Goal: Navigation & Orientation: Find specific page/section

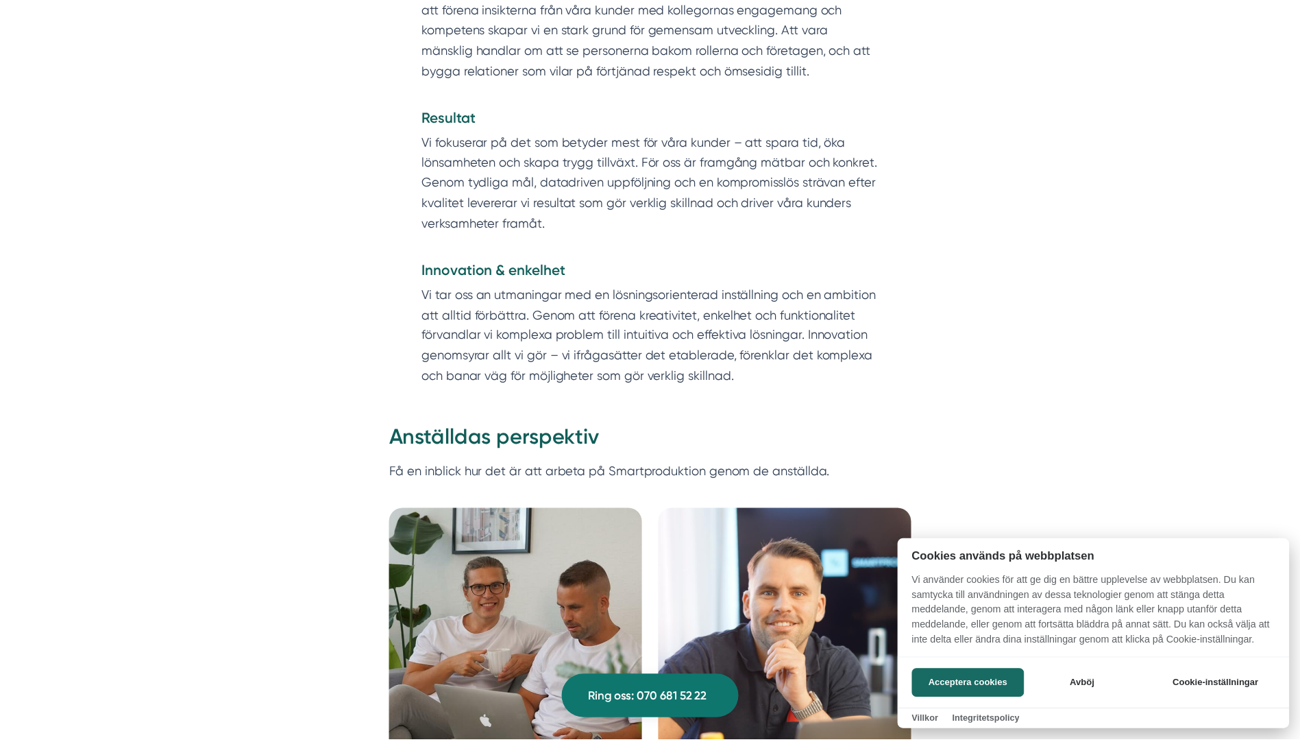
scroll to position [2331, 0]
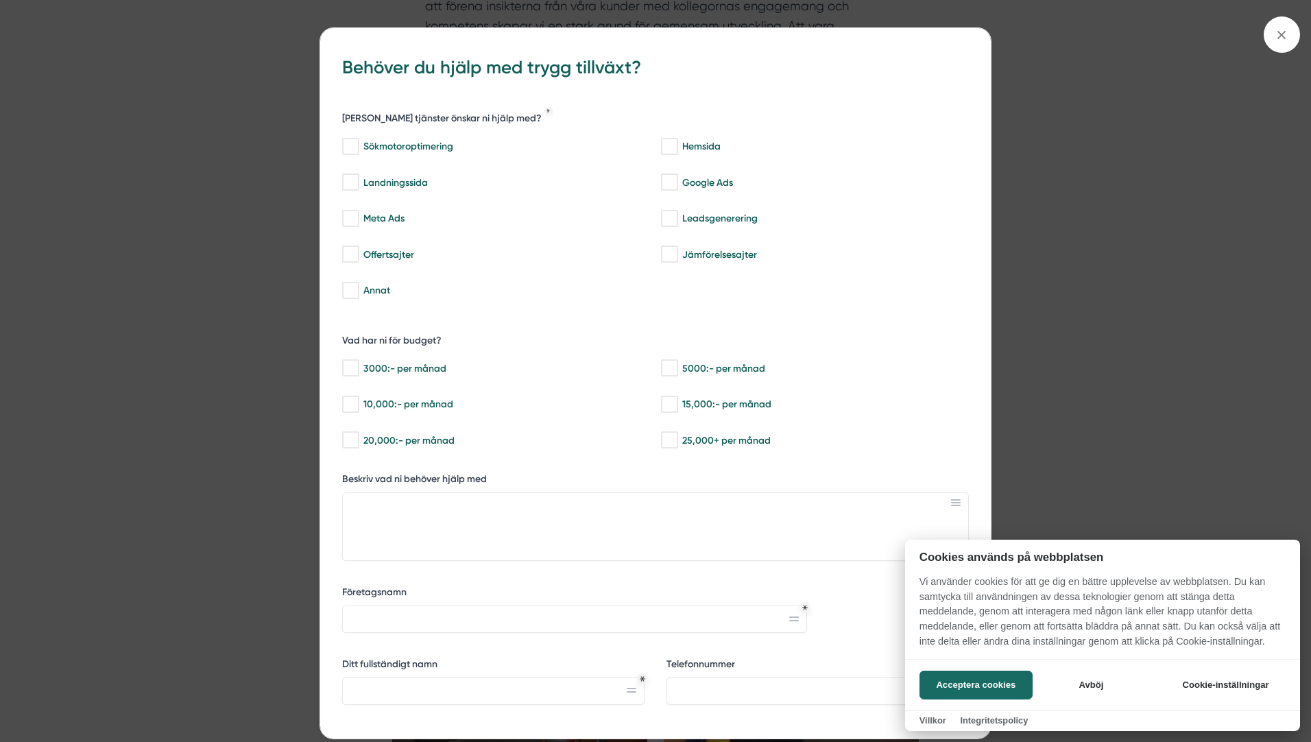
click at [1278, 41] on div at bounding box center [655, 371] width 1311 height 742
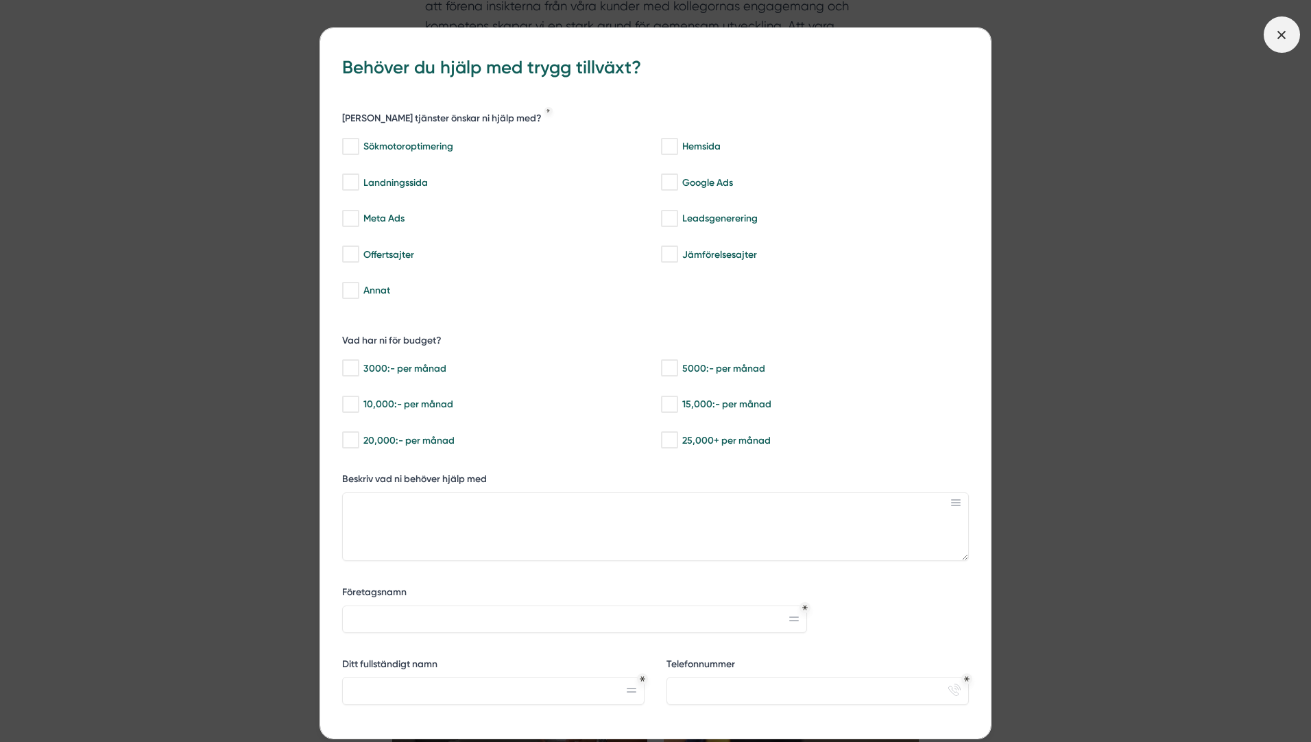
click at [1279, 44] on span at bounding box center [1281, 34] width 36 height 36
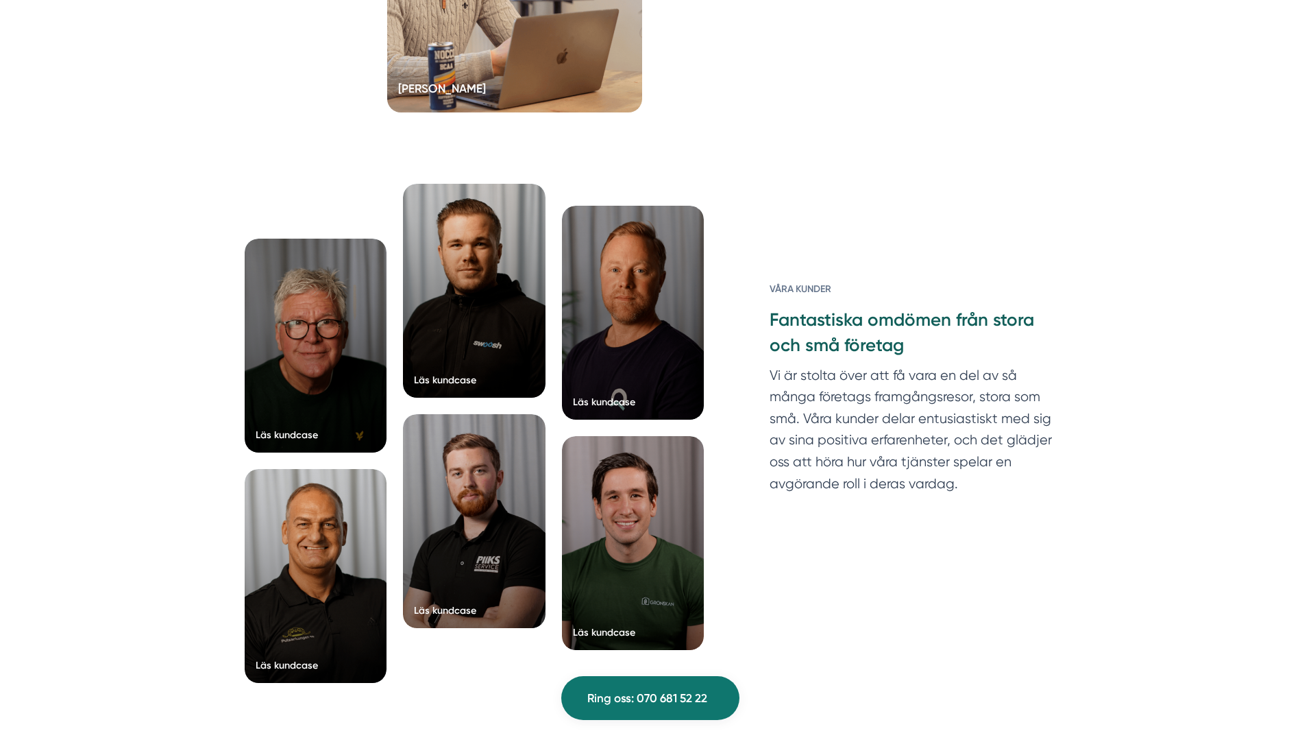
scroll to position [3359, 0]
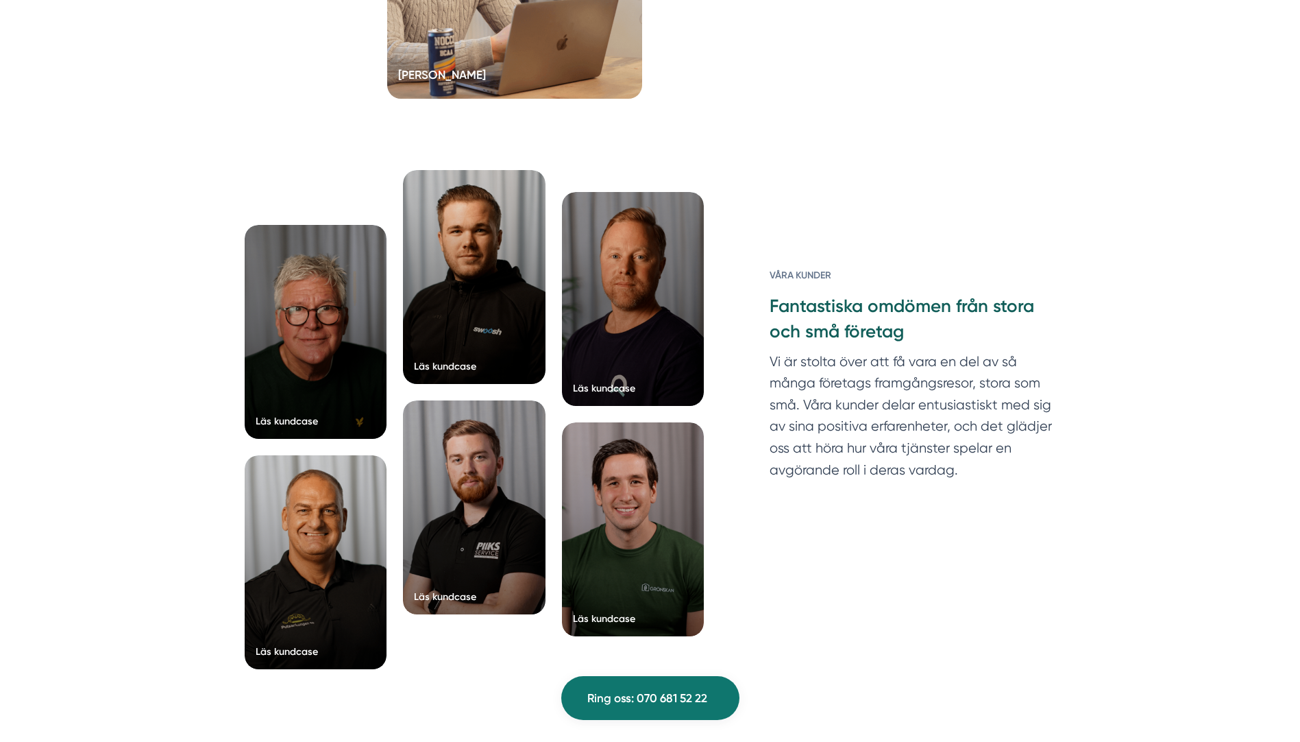
drag, startPoint x: 695, startPoint y: 182, endPoint x: 913, endPoint y: 117, distance: 227.5
click at [913, 117] on div "Läs kundcase Läs kundcase Läs kundcase Läs kundcase" at bounding box center [650, 427] width 845 height 625
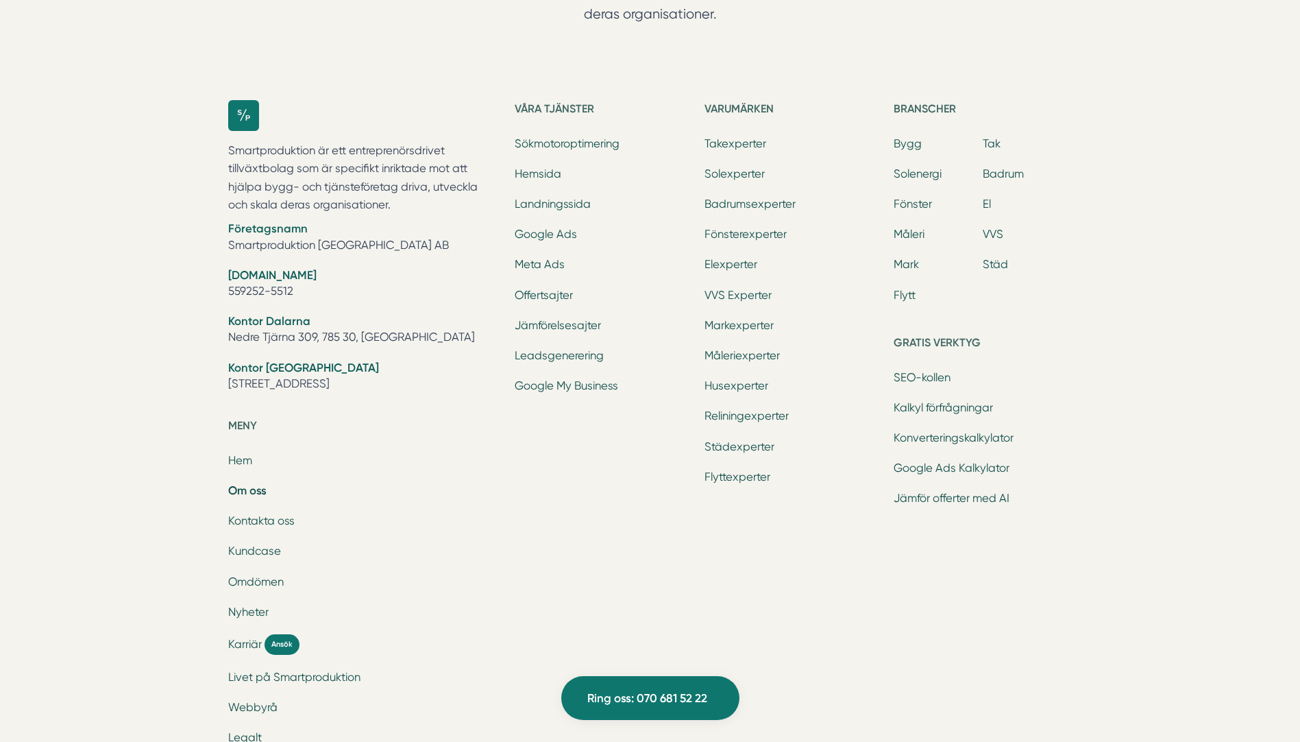
scroll to position [4387, 0]
click at [725, 479] on link "Flyttexperter" at bounding box center [738, 476] width 66 height 13
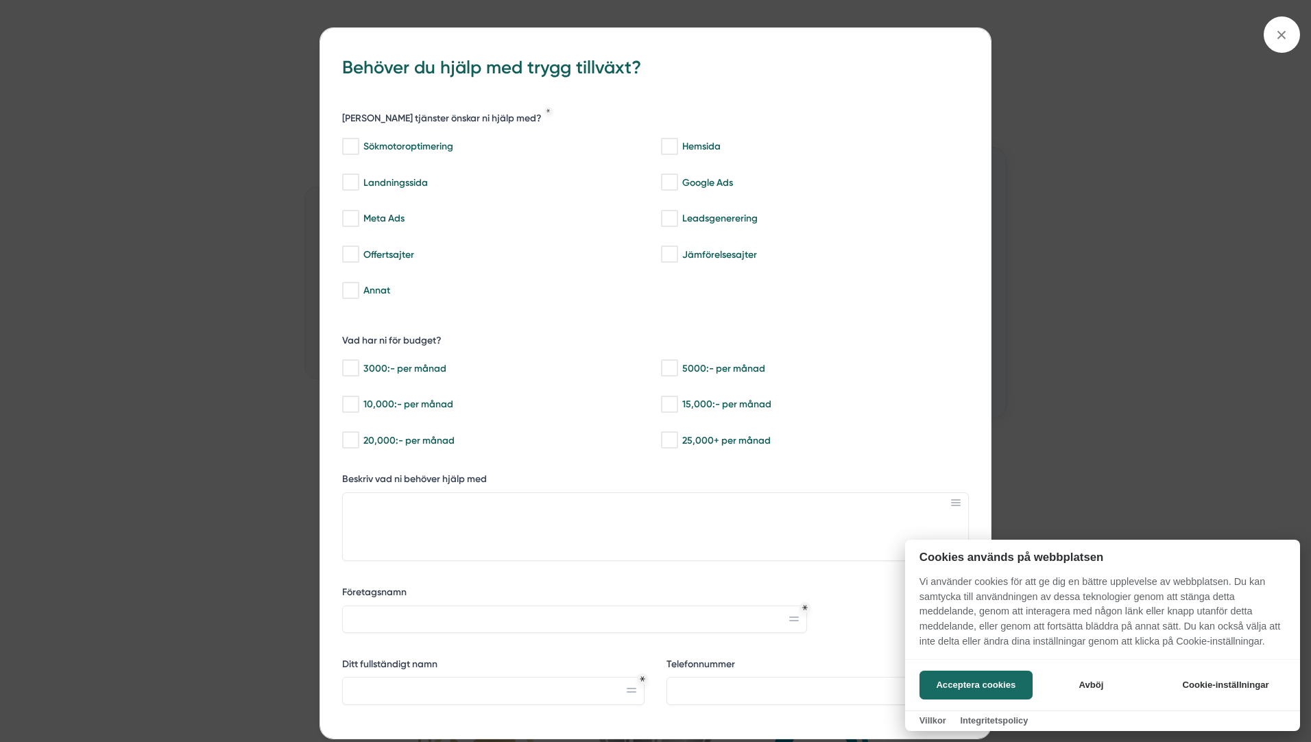
click at [1279, 41] on div at bounding box center [655, 371] width 1311 height 742
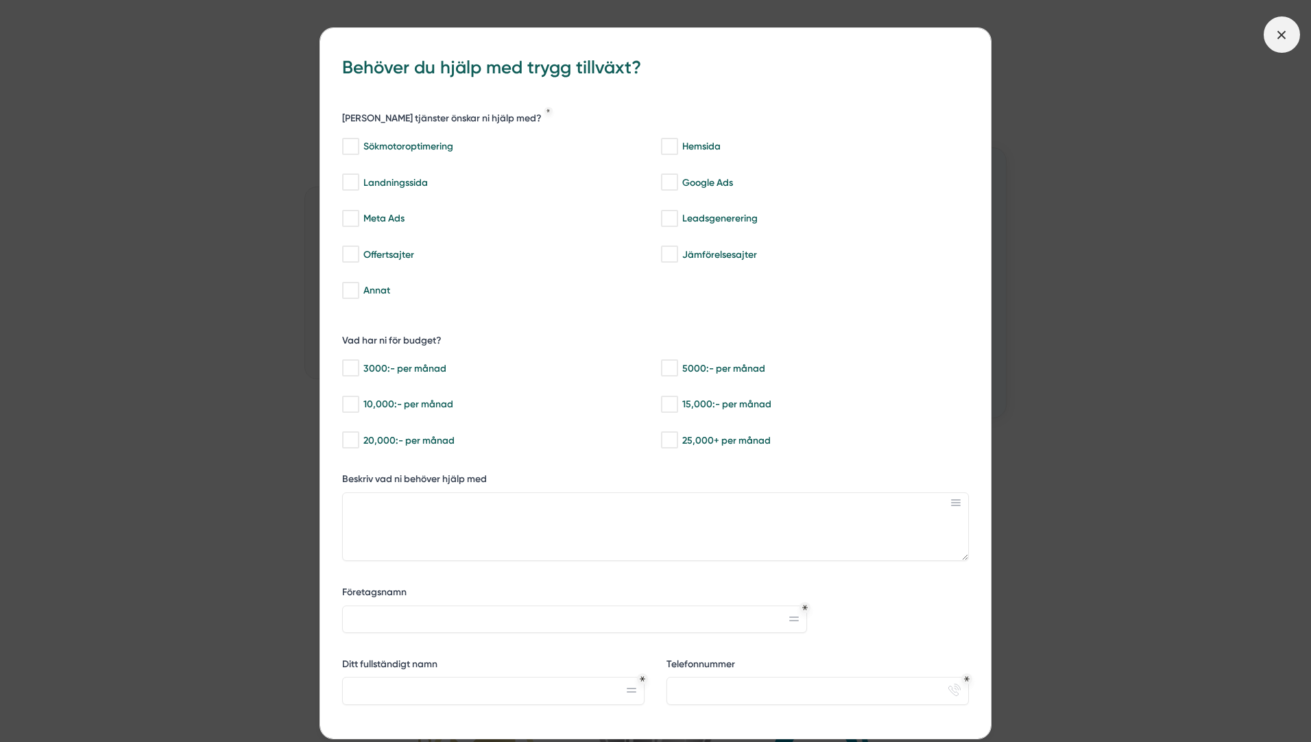
click at [1274, 39] on icon at bounding box center [1281, 34] width 15 height 15
